Goal: Transaction & Acquisition: Book appointment/travel/reservation

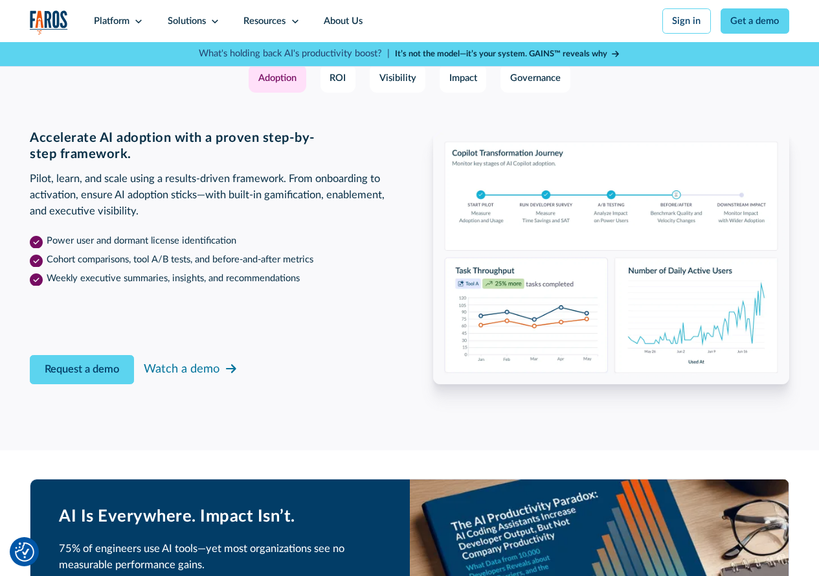
scroll to position [1878, 0]
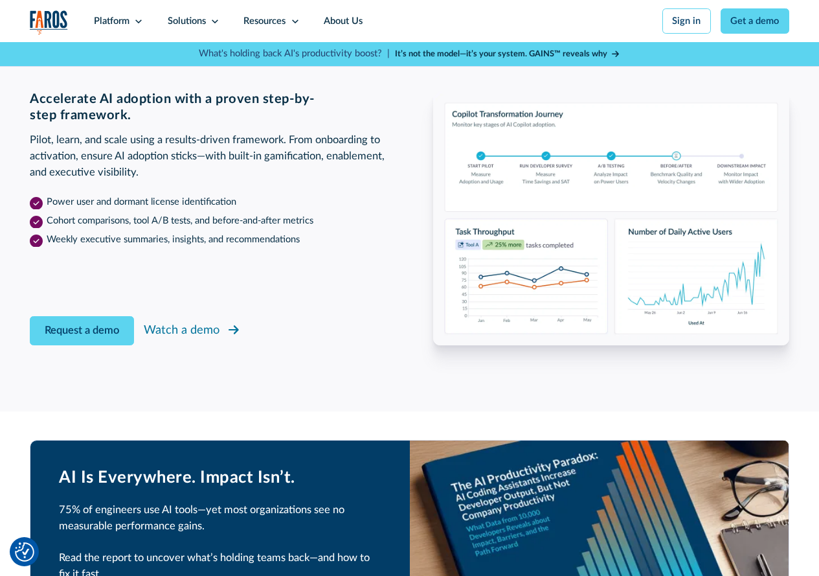
click at [236, 334] on icon at bounding box center [234, 329] width 10 height 9
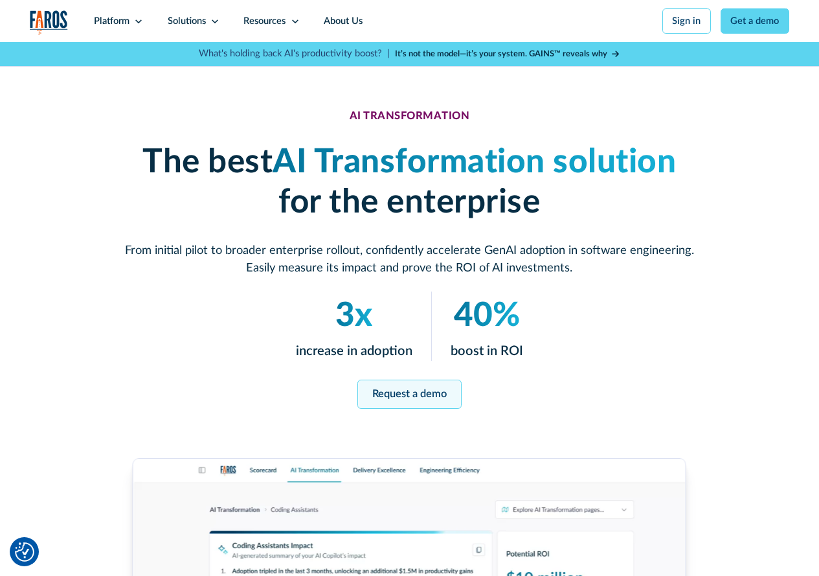
click at [363, 395] on link "Request a demo" at bounding box center [409, 393] width 104 height 29
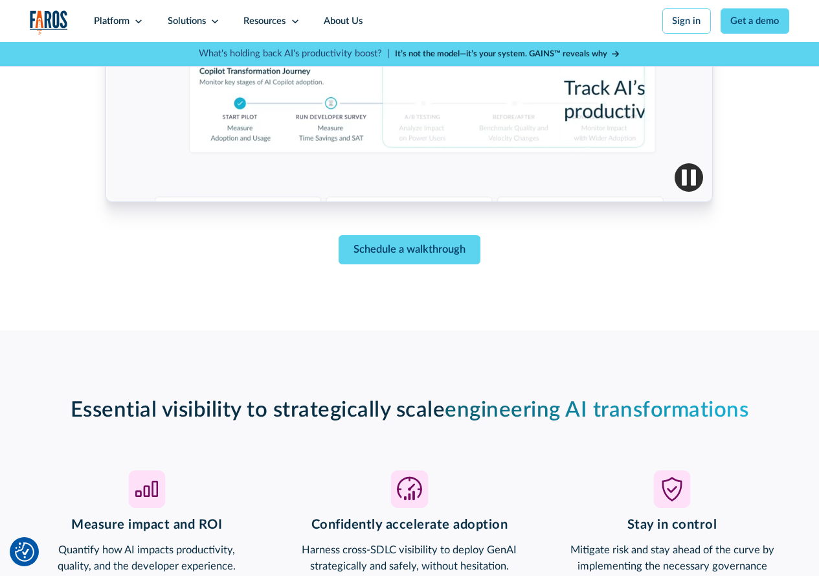
scroll to position [581, 0]
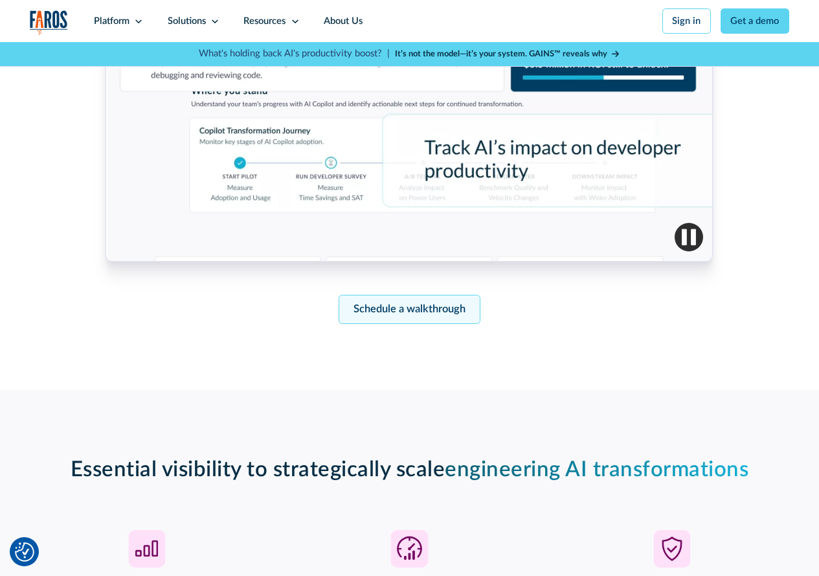
click at [381, 308] on link "Schedule a walkthrough" at bounding box center [410, 309] width 142 height 29
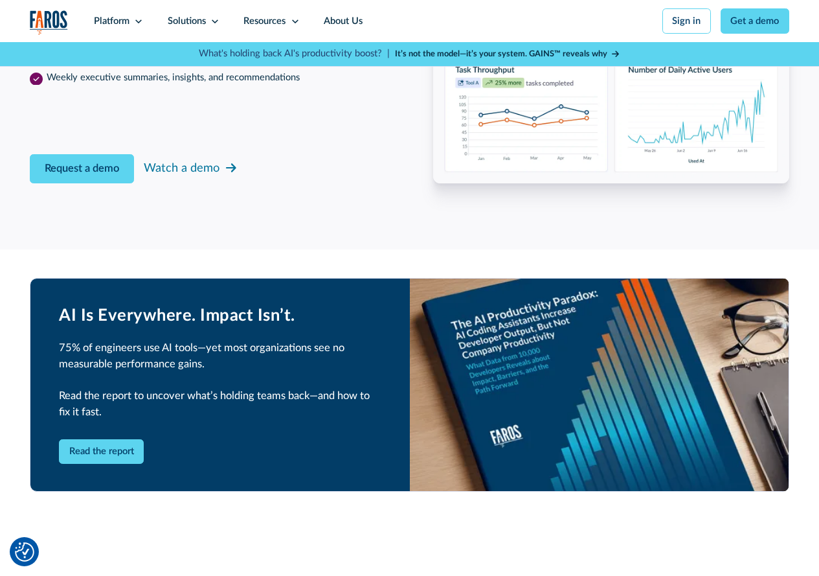
scroll to position [2005, 0]
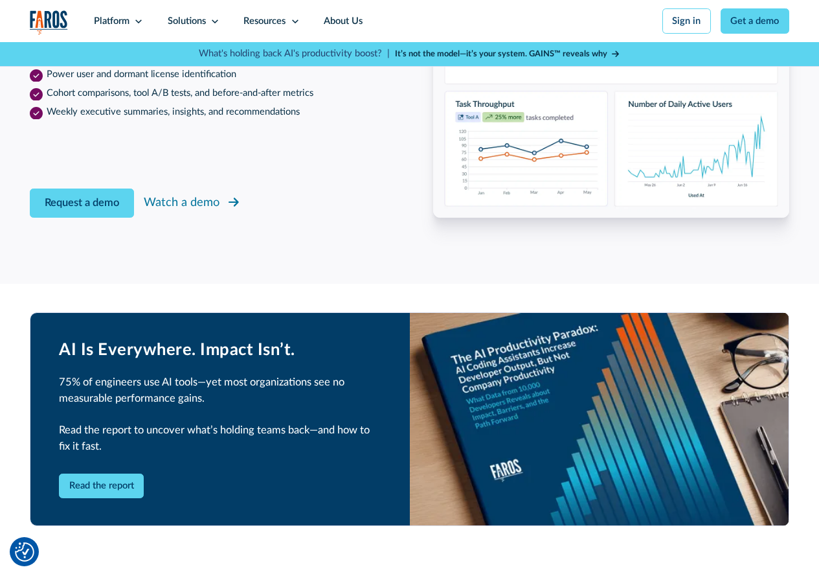
click at [212, 211] on div "Watch a demo" at bounding box center [182, 202] width 76 height 17
